Goal: Book appointment/travel/reservation

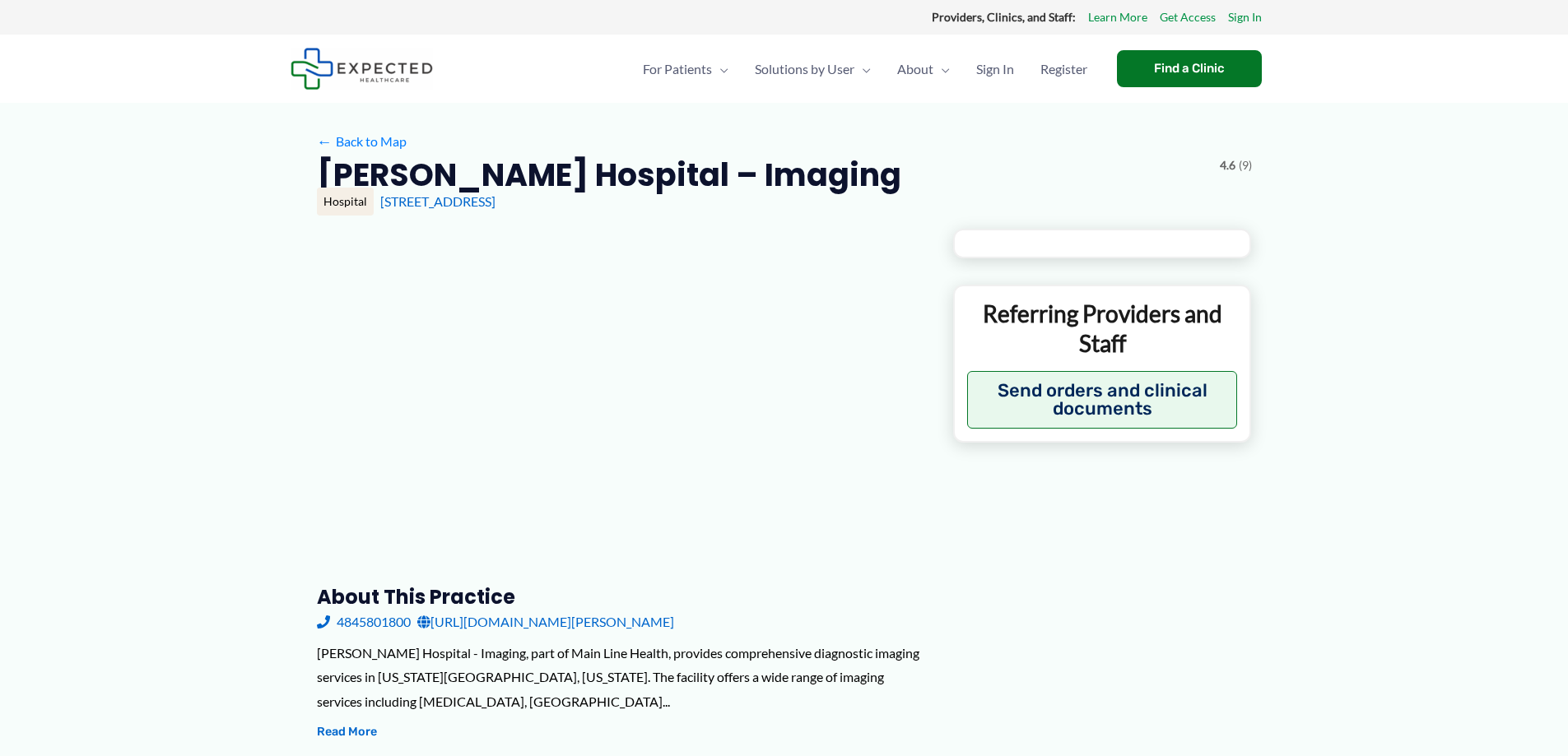
type input "**********"
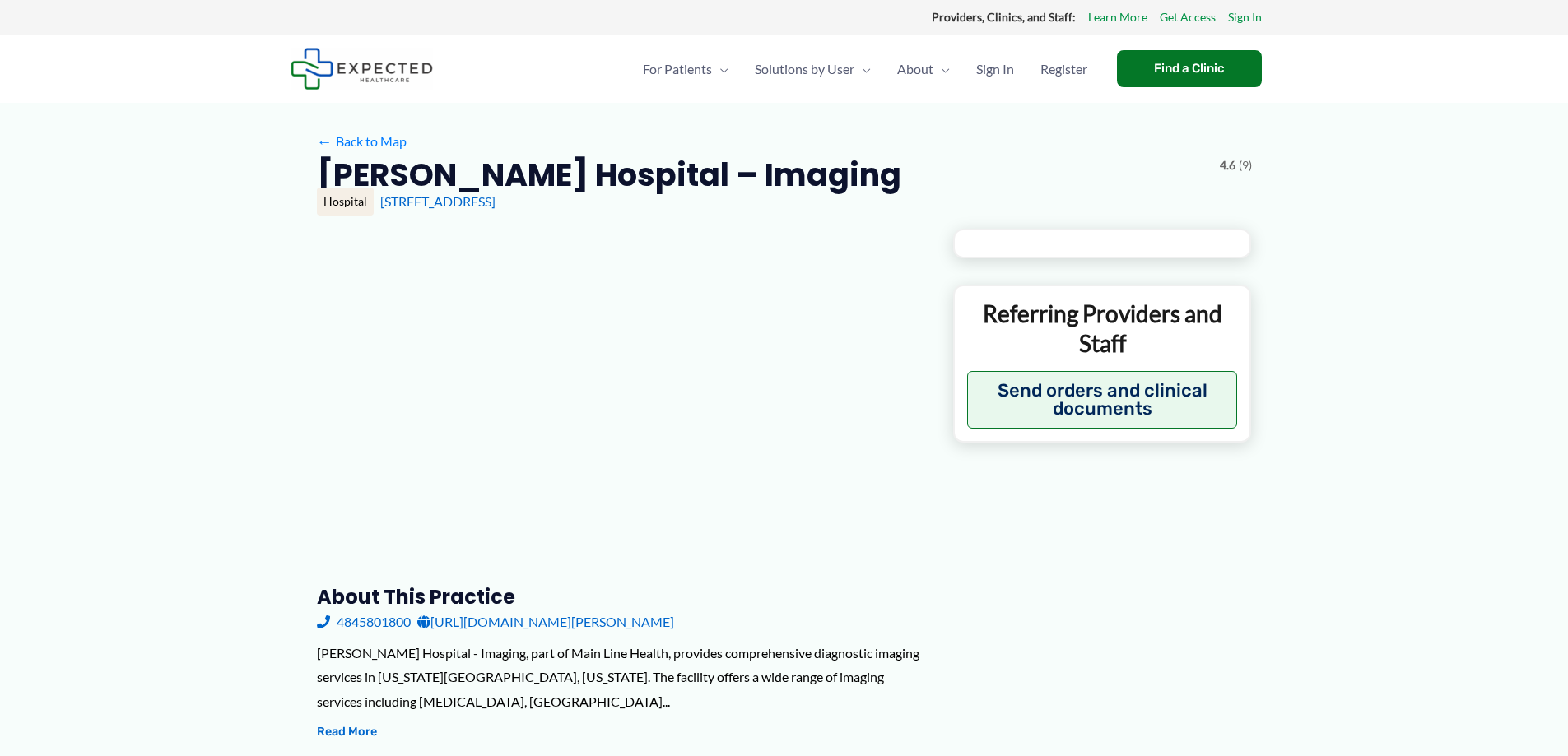
type input "**********"
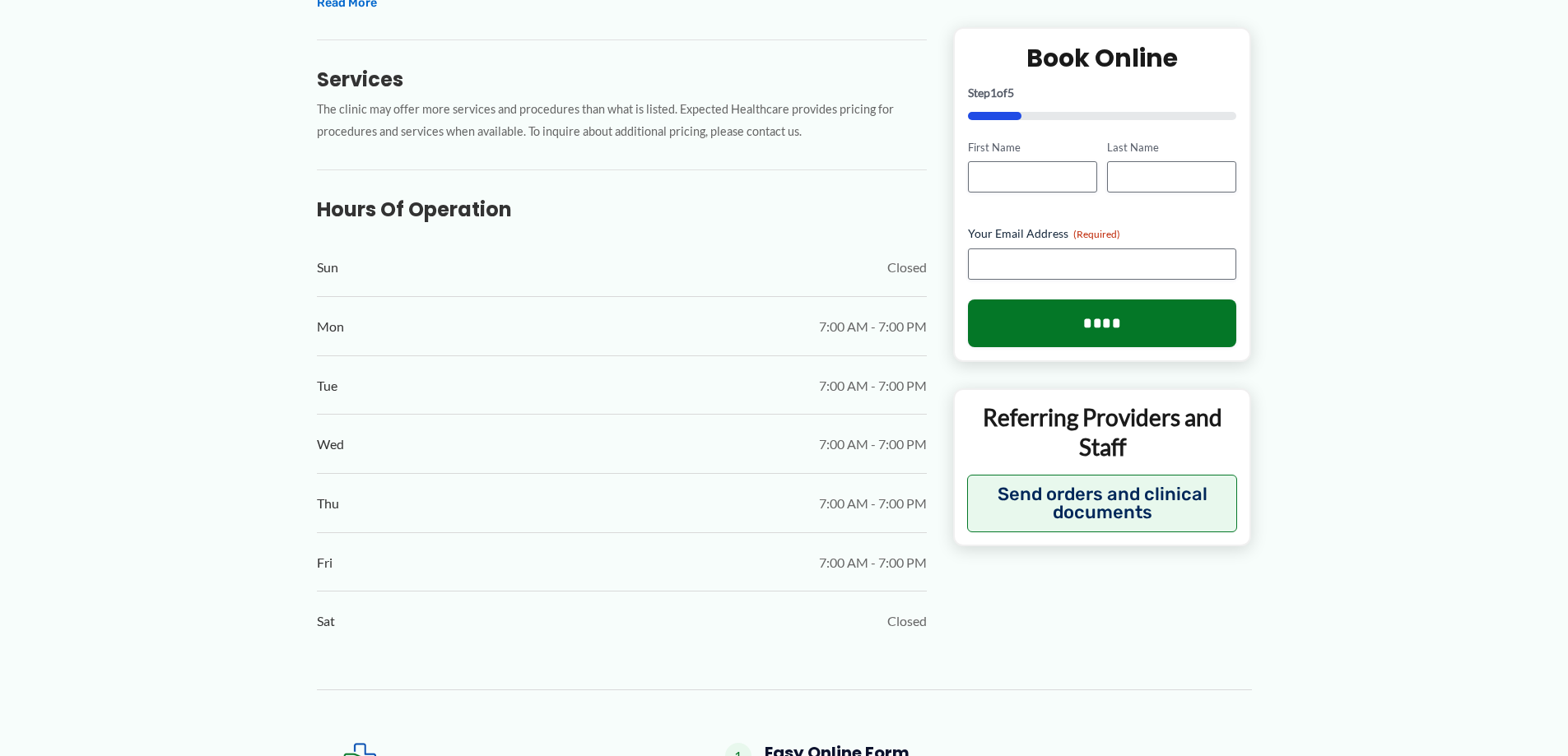
scroll to position [576, 0]
